Goal: Task Accomplishment & Management: Manage account settings

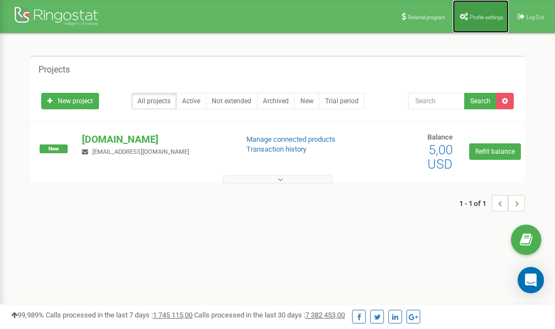
click at [474, 19] on span "Profile settings" at bounding box center [486, 17] width 34 height 6
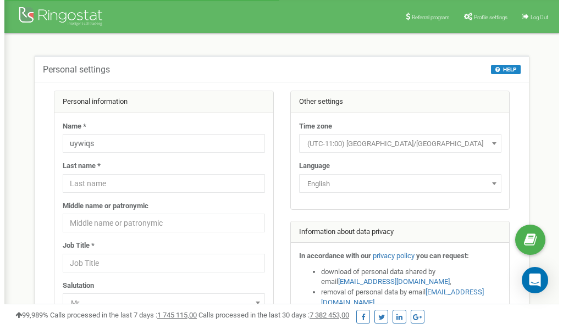
scroll to position [55, 0]
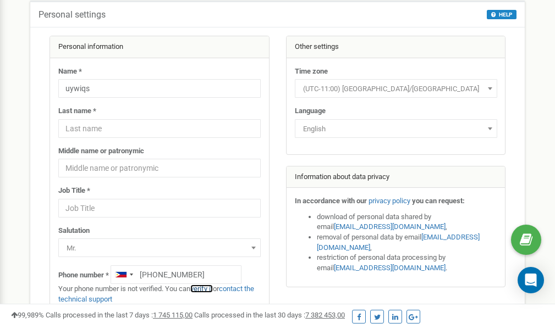
click at [208, 289] on link "verify it" at bounding box center [201, 289] width 23 height 8
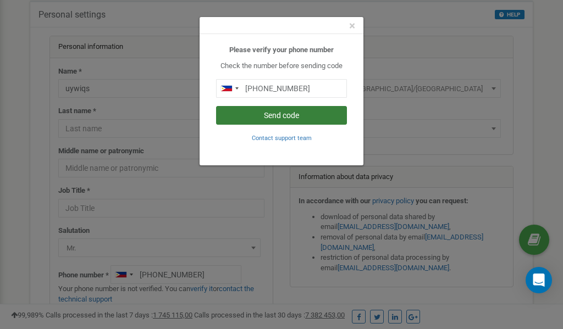
click at [279, 114] on button "Send code" at bounding box center [281, 115] width 131 height 19
